Goal: Transaction & Acquisition: Obtain resource

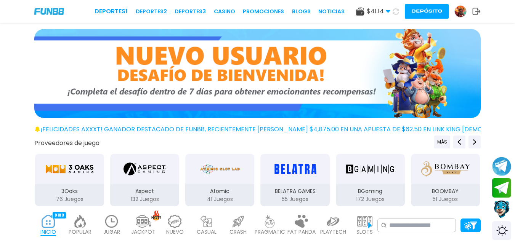
click at [394, 11] on icon at bounding box center [396, 11] width 6 height 6
click at [394, 11] on icon at bounding box center [395, 11] width 7 height 7
click at [394, 11] on icon at bounding box center [396, 11] width 6 height 6
click at [394, 12] on icon at bounding box center [396, 11] width 6 height 6
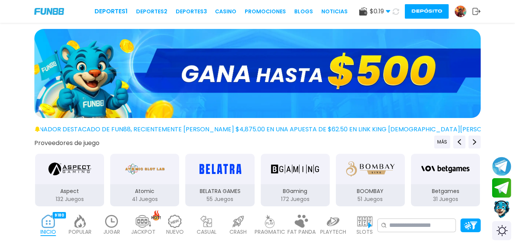
click at [427, 5] on button "Depósito" at bounding box center [427, 11] width 44 height 14
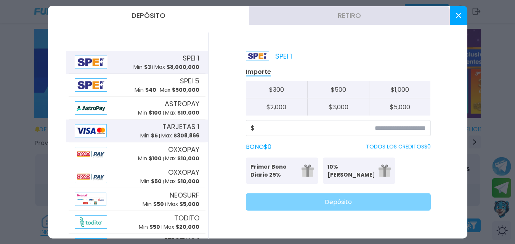
click at [166, 130] on span "TARJETAS 1" at bounding box center [180, 127] width 37 height 10
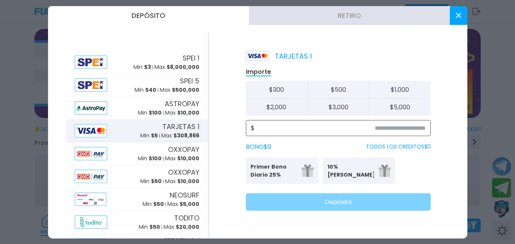
click at [319, 132] on input at bounding box center [340, 127] width 171 height 9
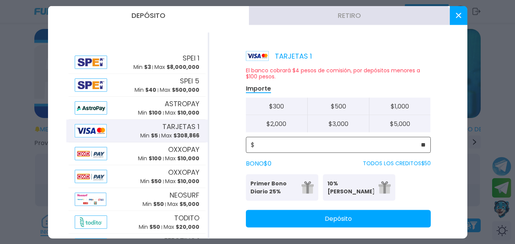
type input "**"
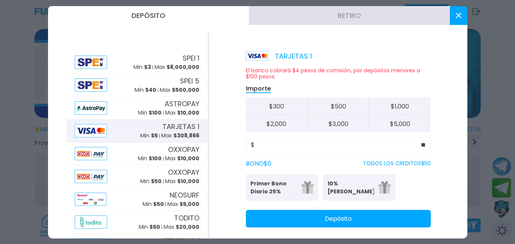
click at [333, 209] on div "El banco cobrará $4 pesos de comisión, por depósitos menores a $100 pesos. Impo…" at bounding box center [338, 147] width 185 height 160
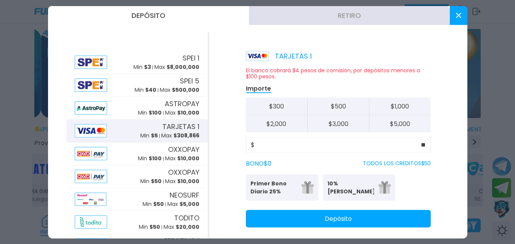
click at [330, 215] on button "Depósito" at bounding box center [338, 219] width 185 height 18
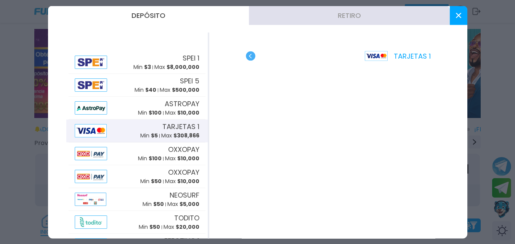
click at [250, 53] on use "button" at bounding box center [251, 56] width 10 height 10
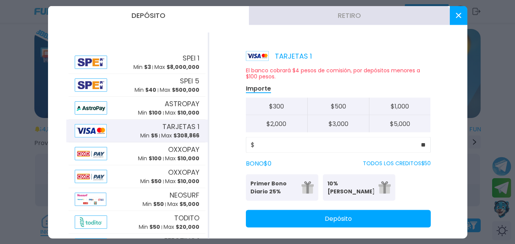
click at [335, 218] on button "Depósito" at bounding box center [338, 219] width 185 height 18
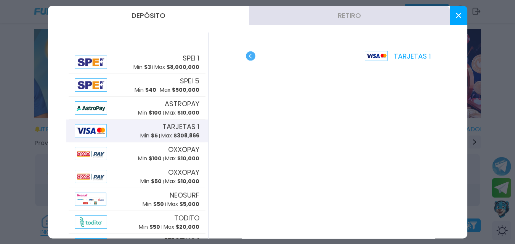
click at [459, 15] on use at bounding box center [457, 15] width 5 height 5
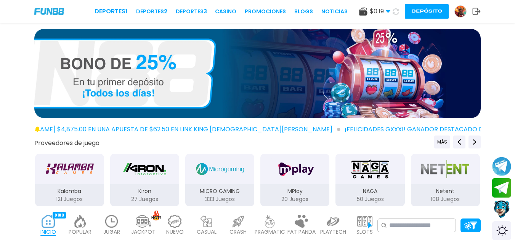
click at [224, 8] on link "CASINO" at bounding box center [225, 12] width 21 height 8
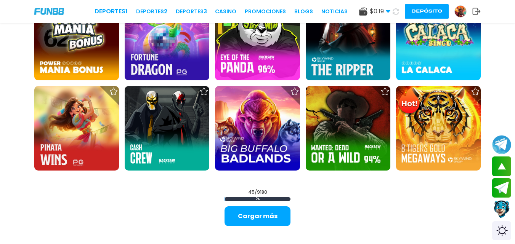
scroll to position [897, 0]
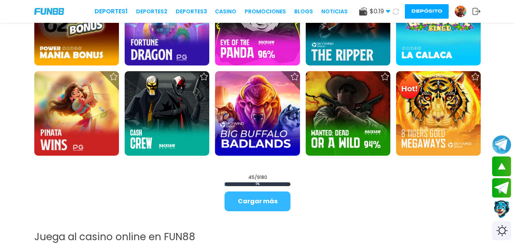
click at [268, 204] on button "Cargar más" at bounding box center [257, 202] width 66 height 20
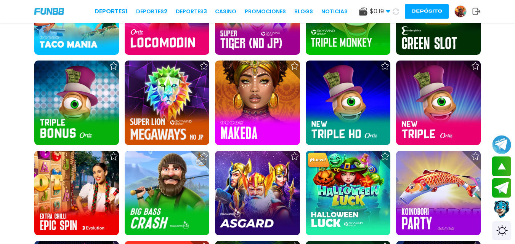
scroll to position [1365, 0]
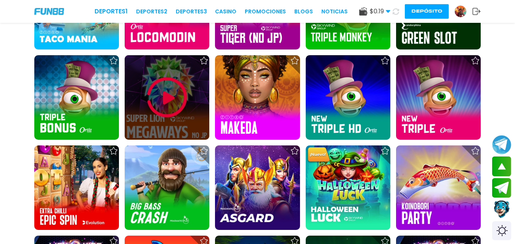
click at [165, 97] on img at bounding box center [167, 98] width 46 height 46
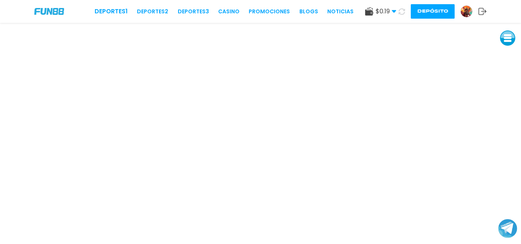
click at [404, 10] on icon at bounding box center [401, 11] width 6 height 6
click at [404, 10] on use at bounding box center [401, 11] width 6 height 6
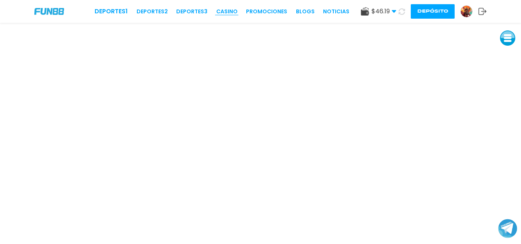
click at [232, 10] on link "CASINO" at bounding box center [226, 12] width 21 height 8
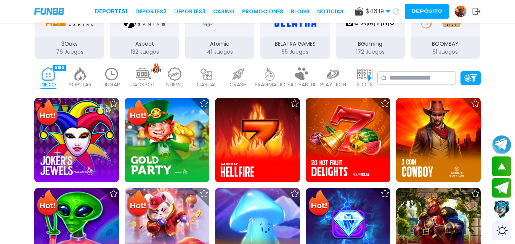
scroll to position [158, 0]
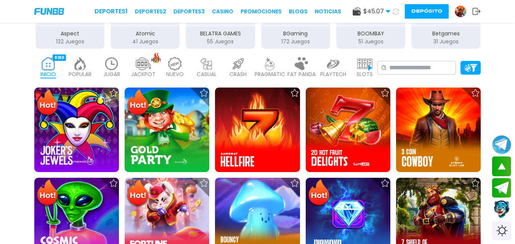
click at [111, 59] on img at bounding box center [111, 63] width 15 height 13
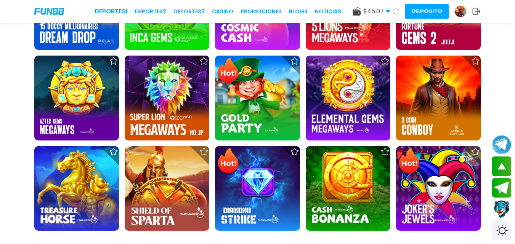
scroll to position [298, 0]
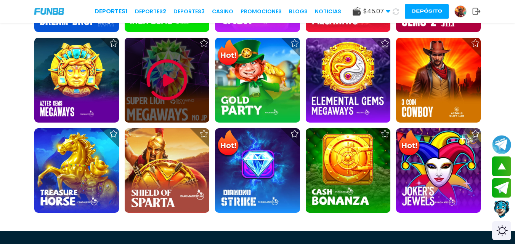
click at [182, 85] on img at bounding box center [167, 80] width 46 height 46
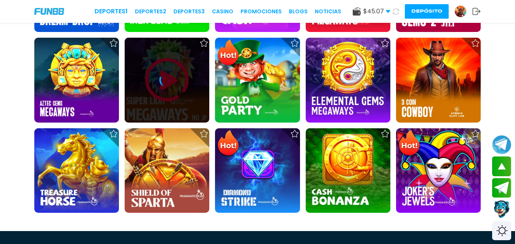
click at [161, 72] on div at bounding box center [167, 80] width 85 height 85
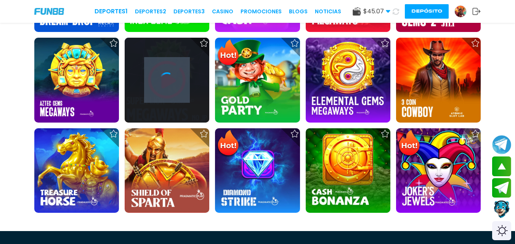
click at [161, 72] on div at bounding box center [167, 80] width 85 height 85
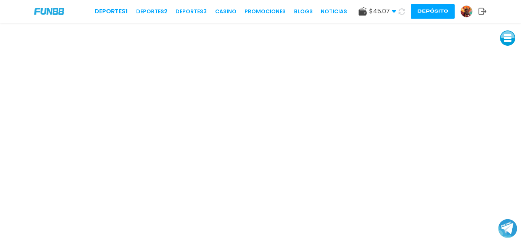
click at [401, 8] on icon at bounding box center [401, 11] width 6 height 6
click at [401, 9] on use at bounding box center [401, 11] width 6 height 6
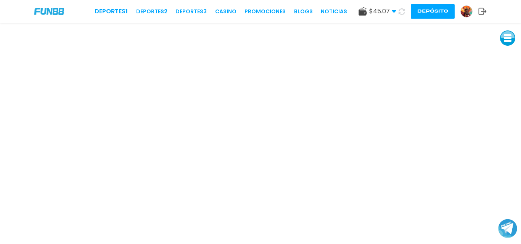
click at [467, 8] on img at bounding box center [465, 11] width 11 height 11
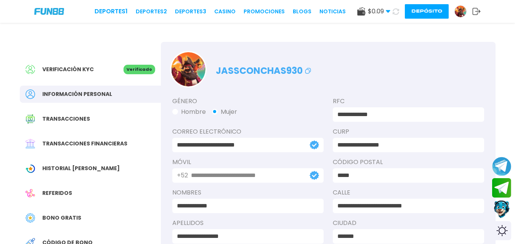
click at [67, 215] on span "Bono Gratis" at bounding box center [61, 218] width 39 height 8
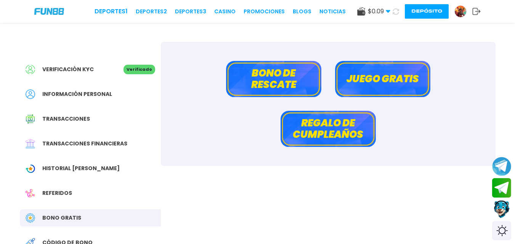
click at [300, 82] on button "Bono de rescate" at bounding box center [273, 79] width 95 height 36
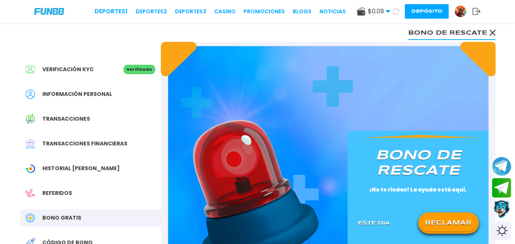
click at [447, 226] on button "RECLAMAR" at bounding box center [448, 223] width 55 height 16
click at [447, 226] on icon at bounding box center [449, 224] width 10 height 10
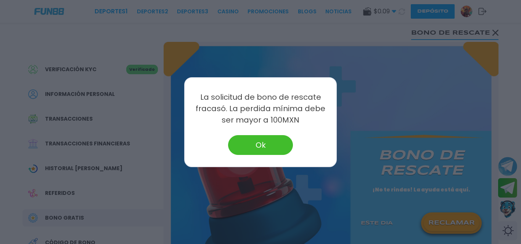
click at [272, 143] on button "Ok" at bounding box center [260, 145] width 65 height 20
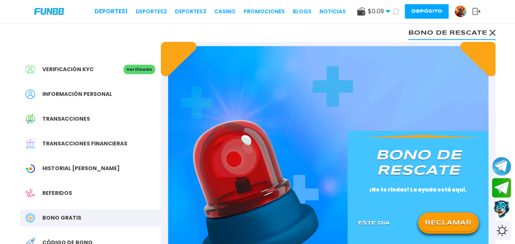
click at [460, 220] on button "RECLAMAR" at bounding box center [448, 223] width 55 height 16
click at [460, 220] on div at bounding box center [448, 224] width 55 height 10
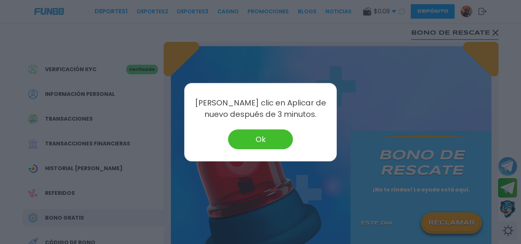
click at [284, 137] on button "Ok" at bounding box center [260, 140] width 65 height 20
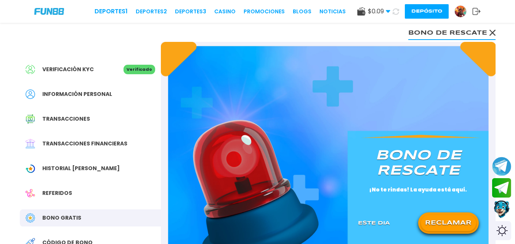
click at [444, 215] on button "RECLAMAR" at bounding box center [448, 223] width 55 height 16
click at [444, 215] on button at bounding box center [448, 223] width 55 height 16
click at [444, 219] on icon at bounding box center [449, 224] width 10 height 10
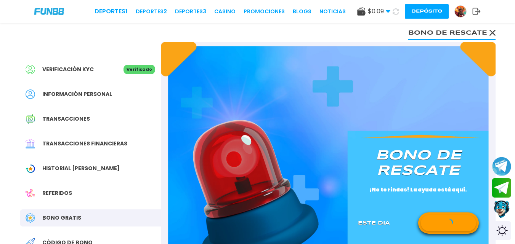
click at [444, 219] on icon at bounding box center [449, 224] width 10 height 10
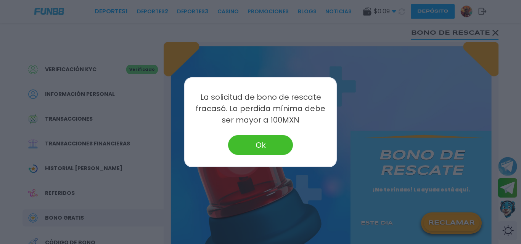
click at [444, 219] on div at bounding box center [260, 122] width 521 height 244
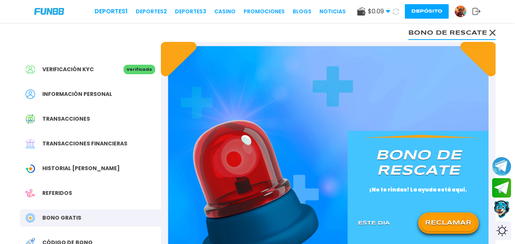
click at [444, 219] on button "RECLAMAR" at bounding box center [448, 223] width 55 height 16
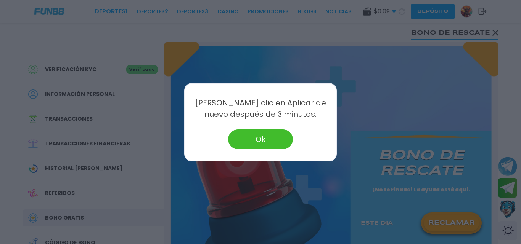
click at [259, 135] on button "Ok" at bounding box center [260, 140] width 65 height 20
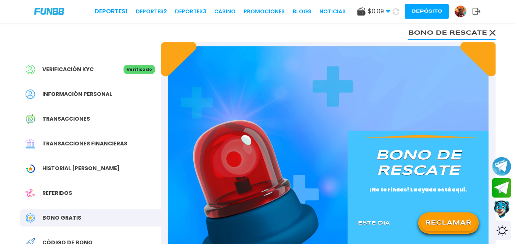
click at [448, 217] on button "RECLAMAR" at bounding box center [448, 223] width 55 height 16
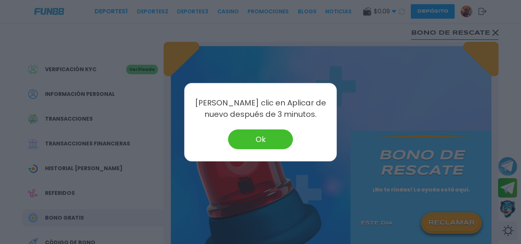
click at [263, 133] on button "Ok" at bounding box center [260, 140] width 65 height 20
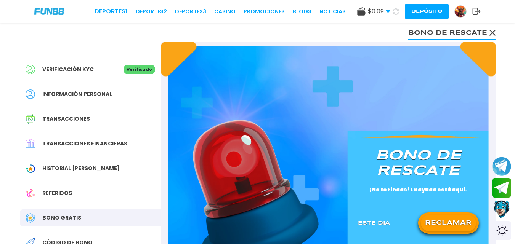
click at [263, 133] on img at bounding box center [256, 194] width 126 height 148
click at [452, 215] on div "RECLAMAR" at bounding box center [448, 223] width 61 height 21
click at [452, 220] on button "RECLAMAR" at bounding box center [448, 223] width 55 height 16
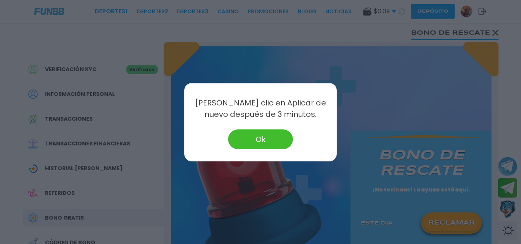
click at [266, 133] on button "Ok" at bounding box center [260, 140] width 65 height 20
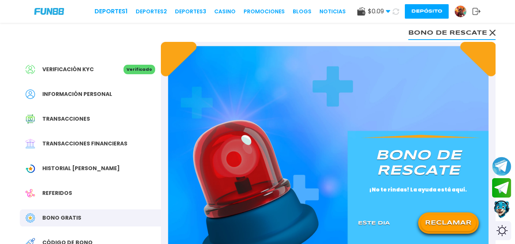
click at [266, 133] on img at bounding box center [256, 194] width 126 height 148
click at [431, 221] on button "RECLAMAR" at bounding box center [448, 223] width 55 height 16
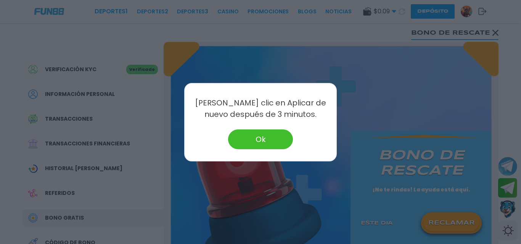
drag, startPoint x: 267, startPoint y: 129, endPoint x: 269, endPoint y: 135, distance: 6.4
click at [268, 134] on div "[PERSON_NAME] clic en Aplicar de nuevo después de 3 minutos. Ok" at bounding box center [260, 122] width 152 height 79
click at [269, 135] on button "Ok" at bounding box center [260, 140] width 65 height 20
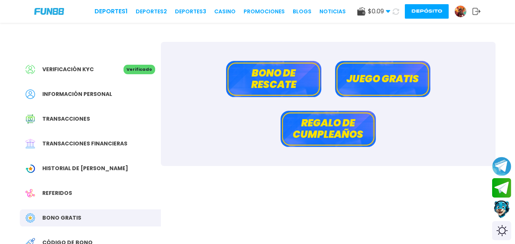
click at [301, 72] on button "Bono de rescate" at bounding box center [273, 79] width 95 height 36
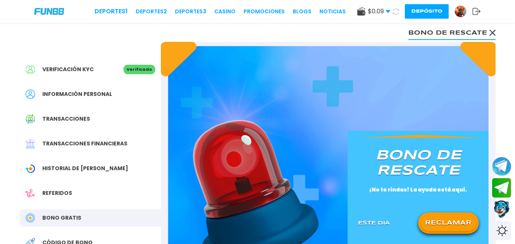
click at [445, 223] on button "RECLAMAR" at bounding box center [448, 223] width 55 height 16
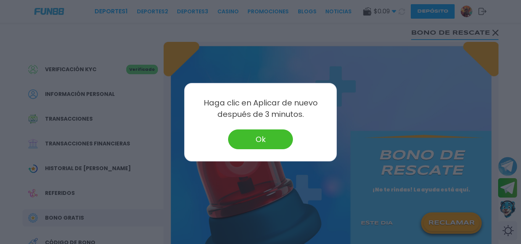
click at [269, 138] on button "Ok" at bounding box center [260, 140] width 65 height 20
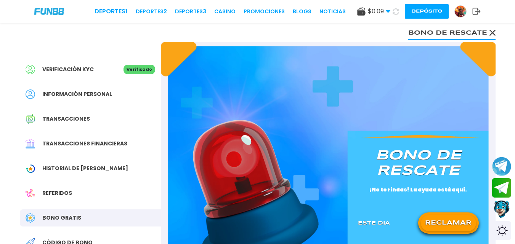
click at [433, 223] on button "RECLAMAR" at bounding box center [448, 223] width 55 height 16
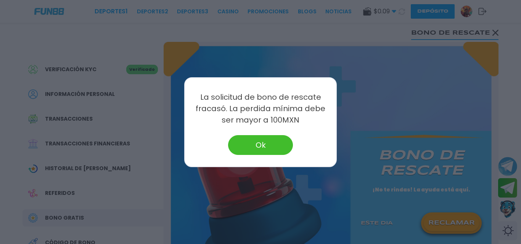
click at [258, 135] on div "La solicitud de bono de rescate fracasó. La perdida mínima debe ser mayor a 100…" at bounding box center [260, 122] width 152 height 90
click at [271, 143] on button "Ok" at bounding box center [260, 145] width 65 height 20
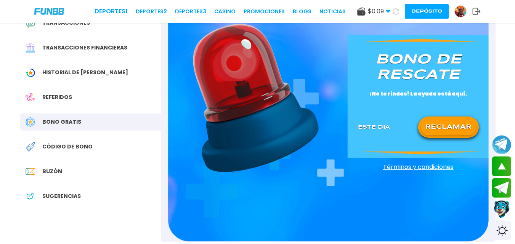
scroll to position [100, 0]
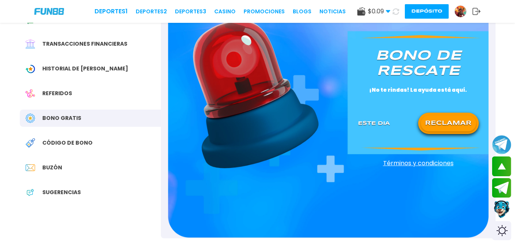
click at [49, 162] on div "Buzón" at bounding box center [90, 167] width 141 height 17
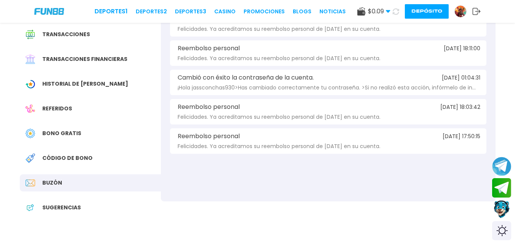
scroll to position [86, 0]
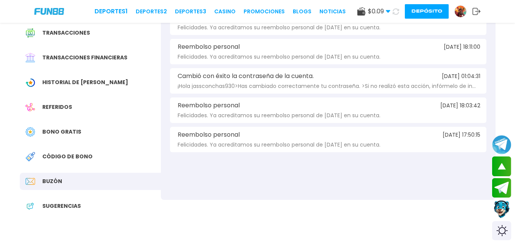
click at [74, 82] on span "Historial [PERSON_NAME]" at bounding box center [85, 83] width 86 height 8
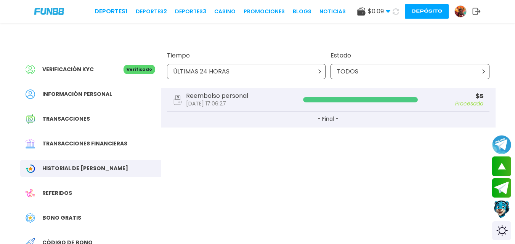
click at [89, 92] on span "Información personal" at bounding box center [77, 94] width 70 height 8
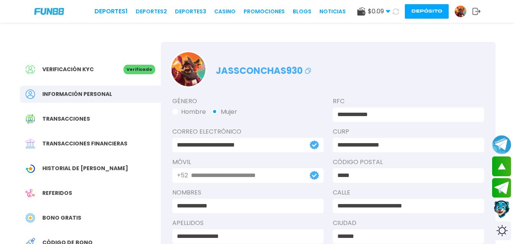
click at [75, 67] on span "Verificación KYC" at bounding box center [67, 70] width 51 height 8
click at [393, 10] on icon at bounding box center [396, 11] width 6 height 6
click at [395, 10] on icon at bounding box center [396, 11] width 6 height 6
click at [394, 10] on icon at bounding box center [396, 11] width 6 height 6
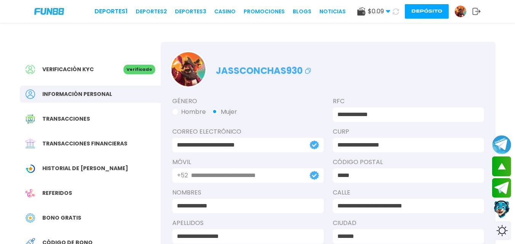
click at [387, 10] on use at bounding box center [388, 11] width 4 height 3
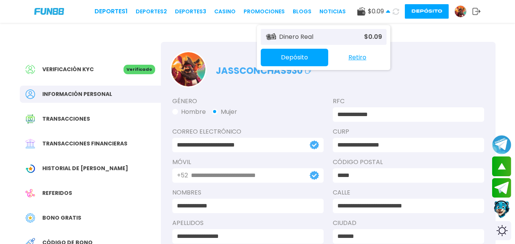
click at [387, 10] on icon at bounding box center [388, 11] width 5 height 5
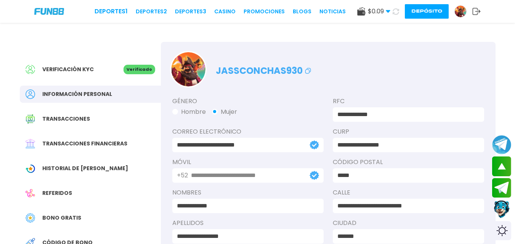
click at [394, 10] on icon at bounding box center [396, 11] width 6 height 6
click at [394, 10] on icon at bounding box center [395, 11] width 7 height 7
click at [394, 10] on icon at bounding box center [396, 11] width 8 height 8
click at [394, 10] on icon at bounding box center [396, 11] width 6 height 6
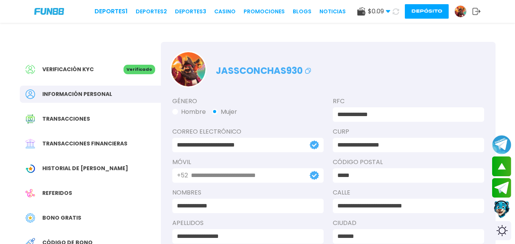
click at [477, 8] on use at bounding box center [477, 11] width 8 height 7
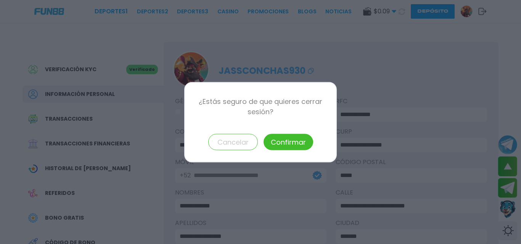
click at [273, 137] on button "Confirmar" at bounding box center [288, 142] width 50 height 16
